Goal: Navigation & Orientation: Find specific page/section

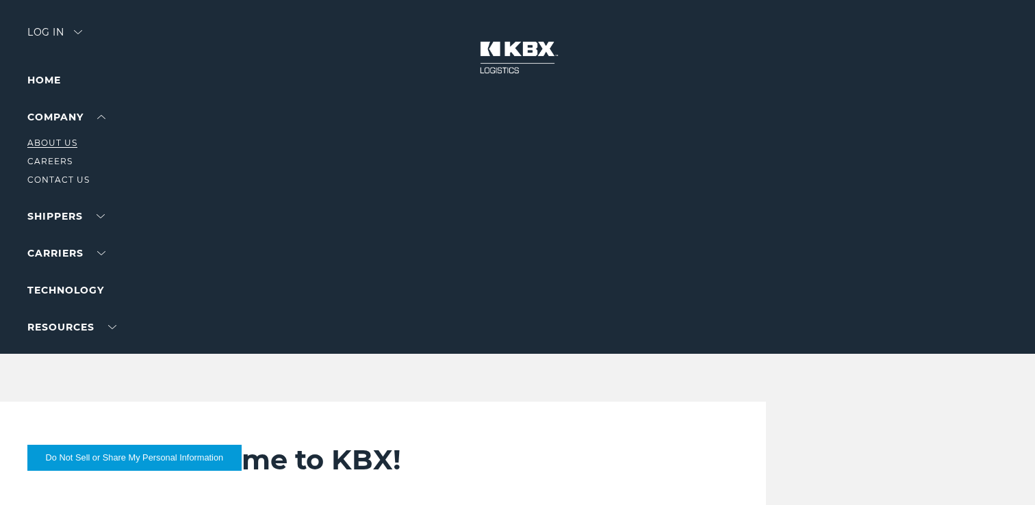
click at [64, 144] on link "About Us" at bounding box center [52, 143] width 50 height 10
